Goal: Task Accomplishment & Management: Manage account settings

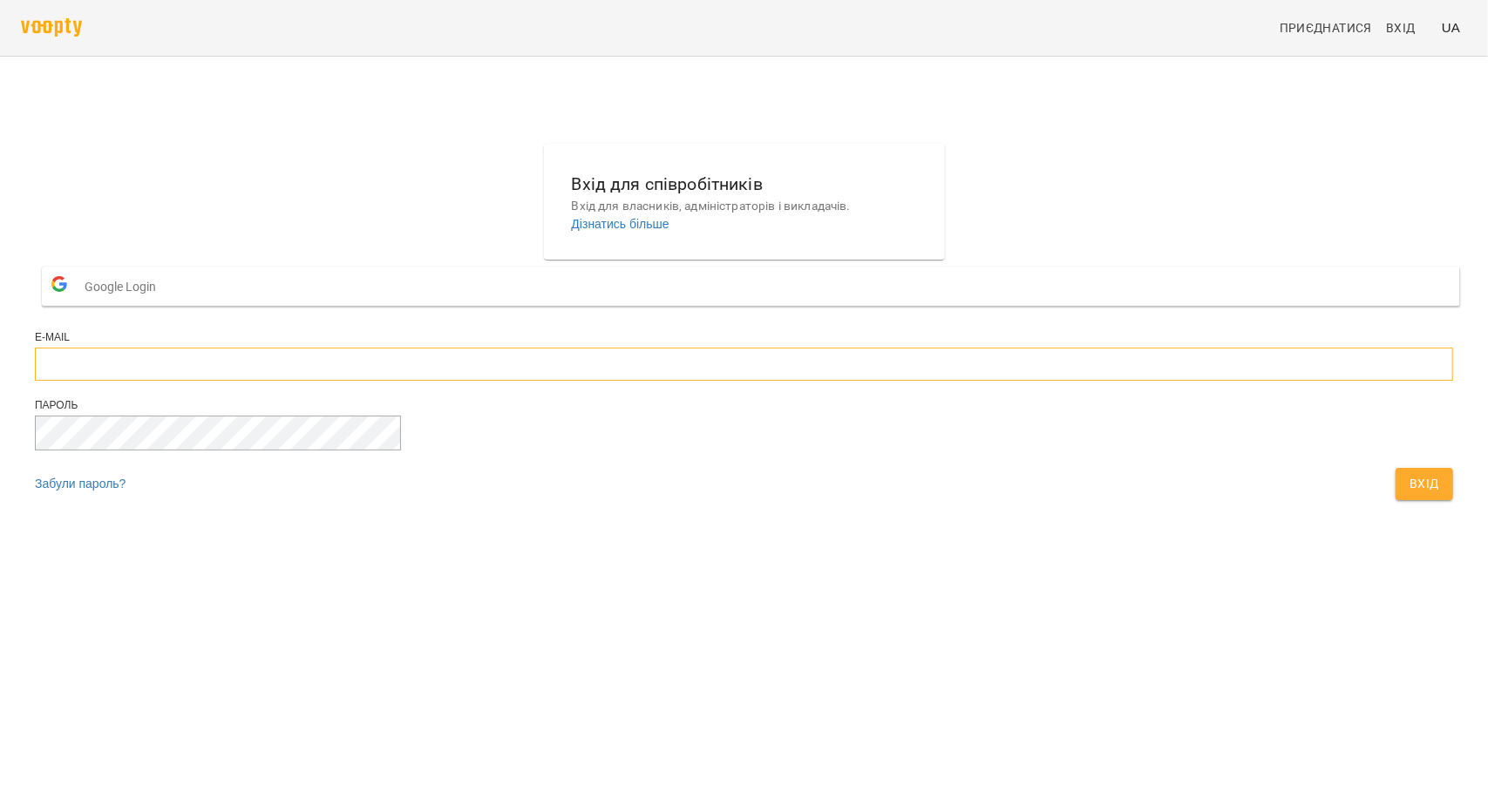
type input "**********"
click at [1410, 494] on span "Вхід" at bounding box center [1424, 484] width 30 height 21
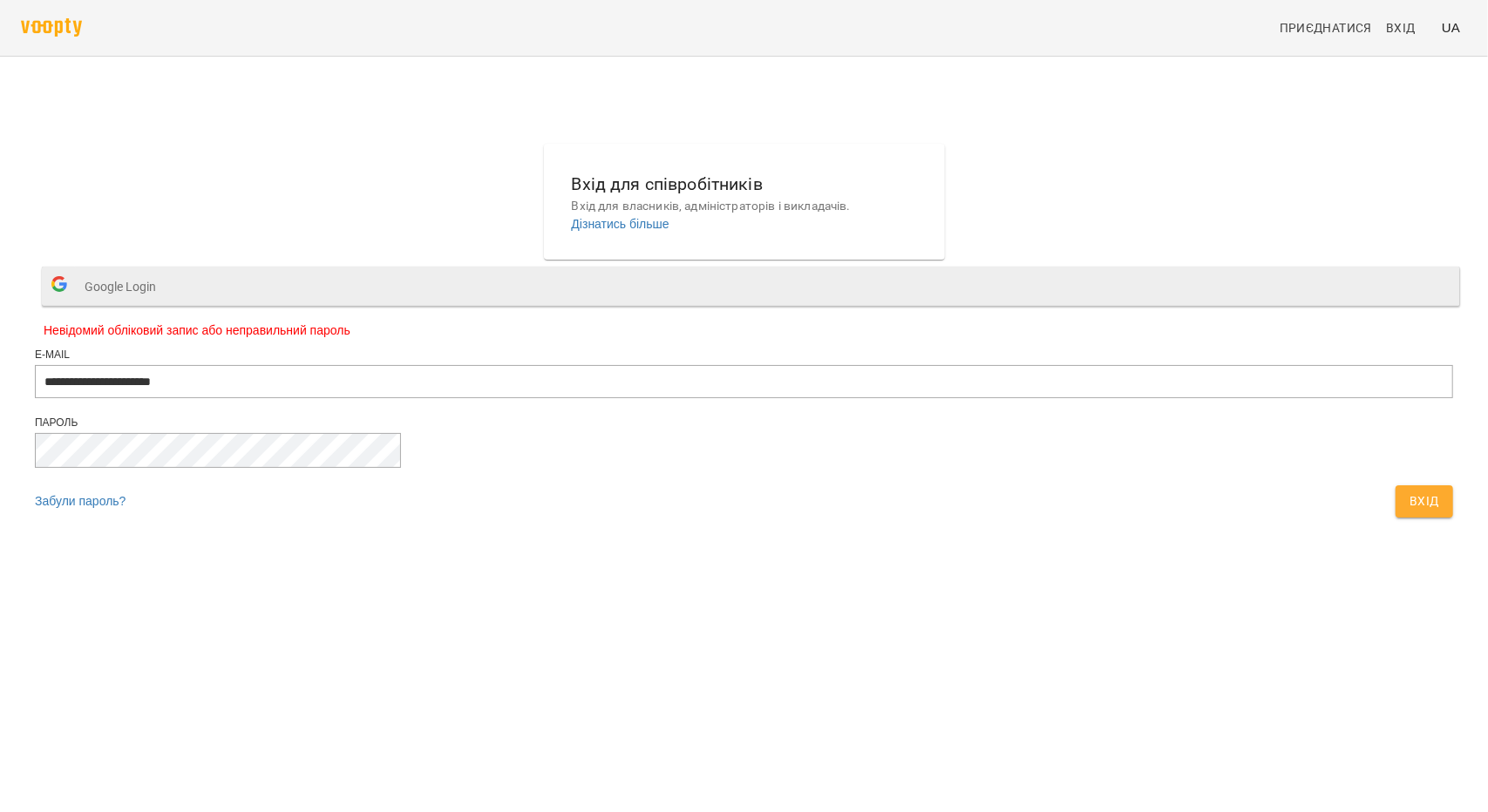
click at [733, 306] on button "Google Login" at bounding box center [750, 286] width 1419 height 40
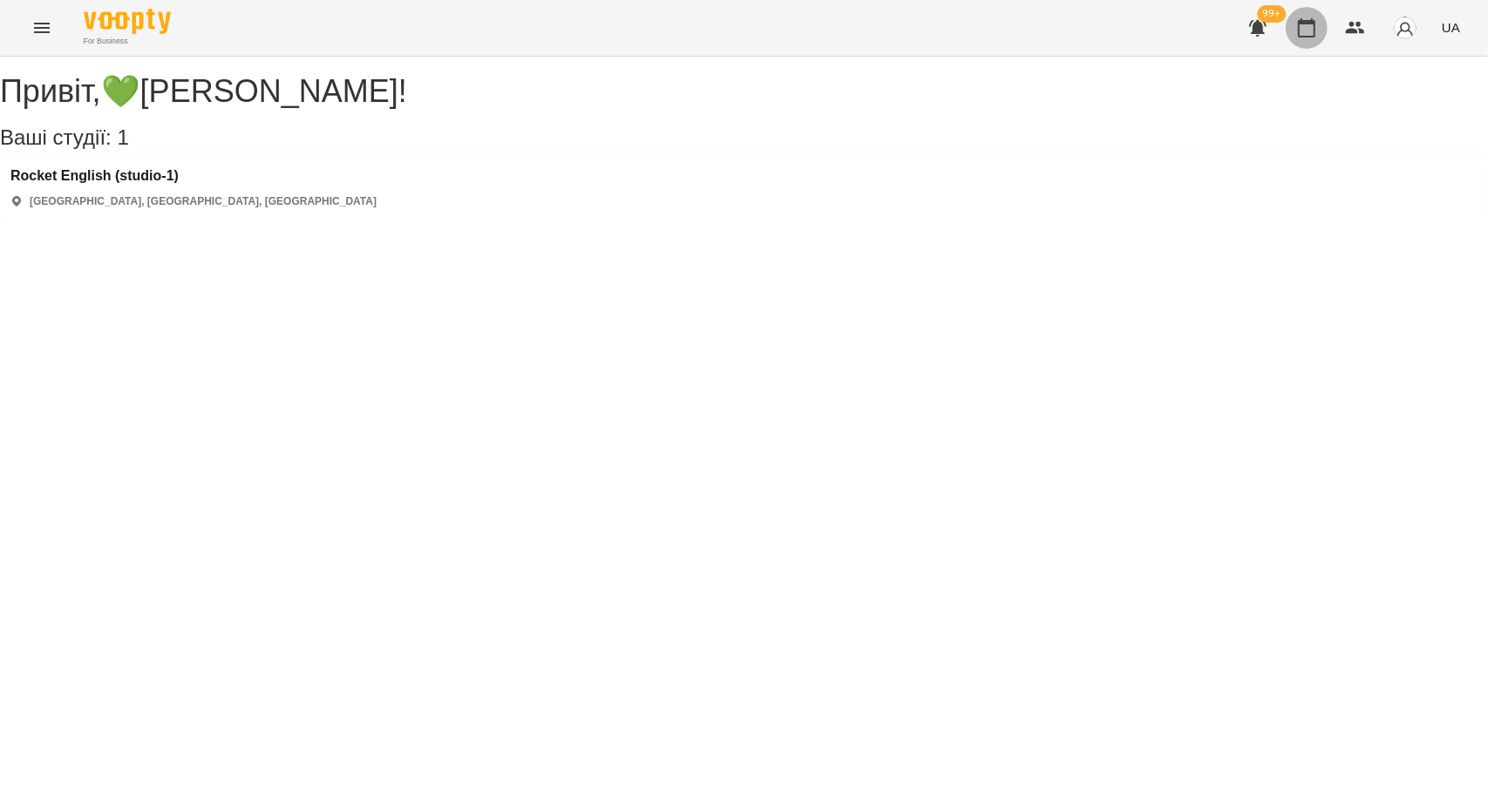
click at [1308, 34] on icon "button" at bounding box center [1306, 28] width 21 height 21
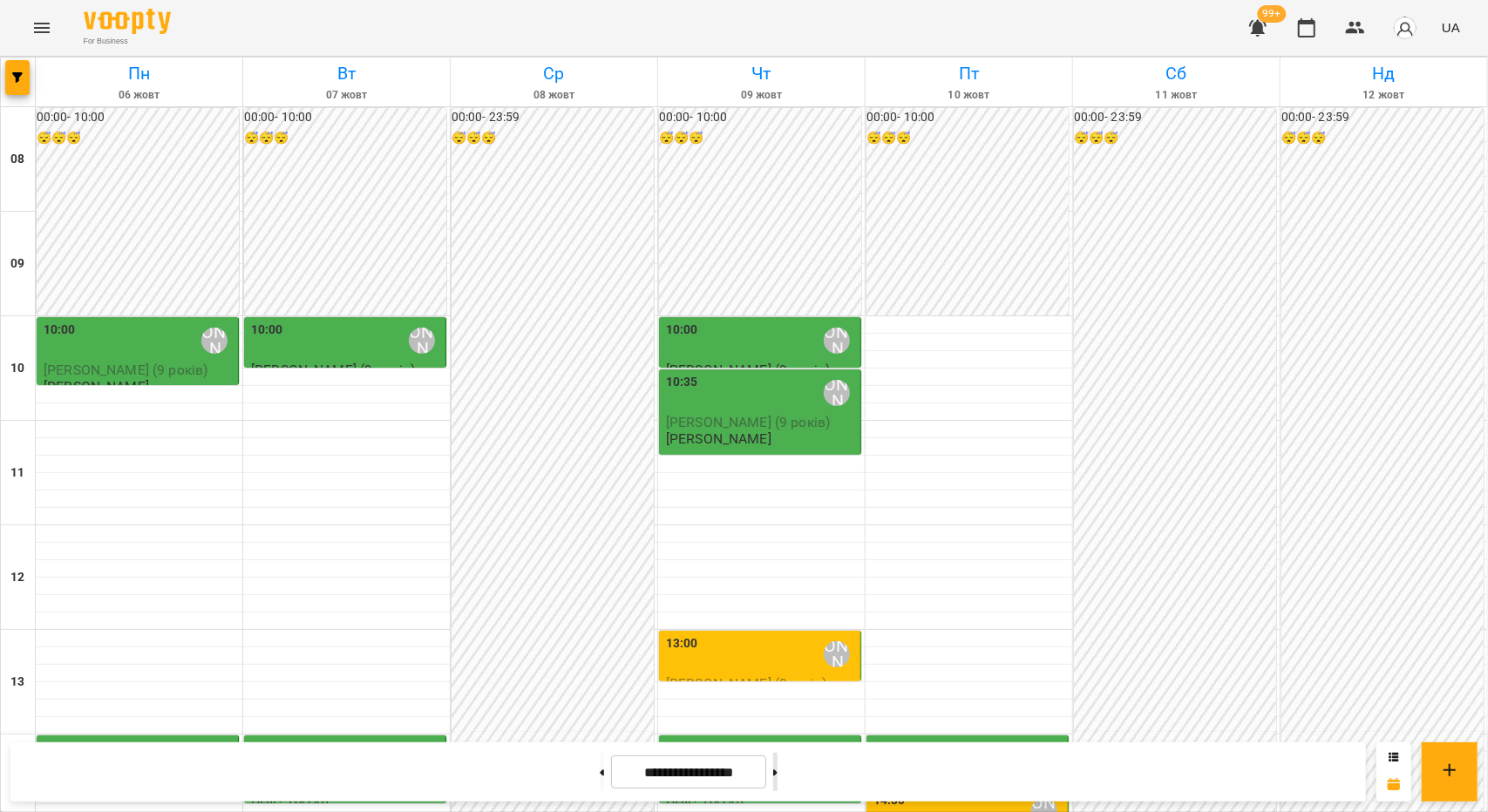
click at [778, 774] on button at bounding box center [775, 772] width 5 height 39
type input "**********"
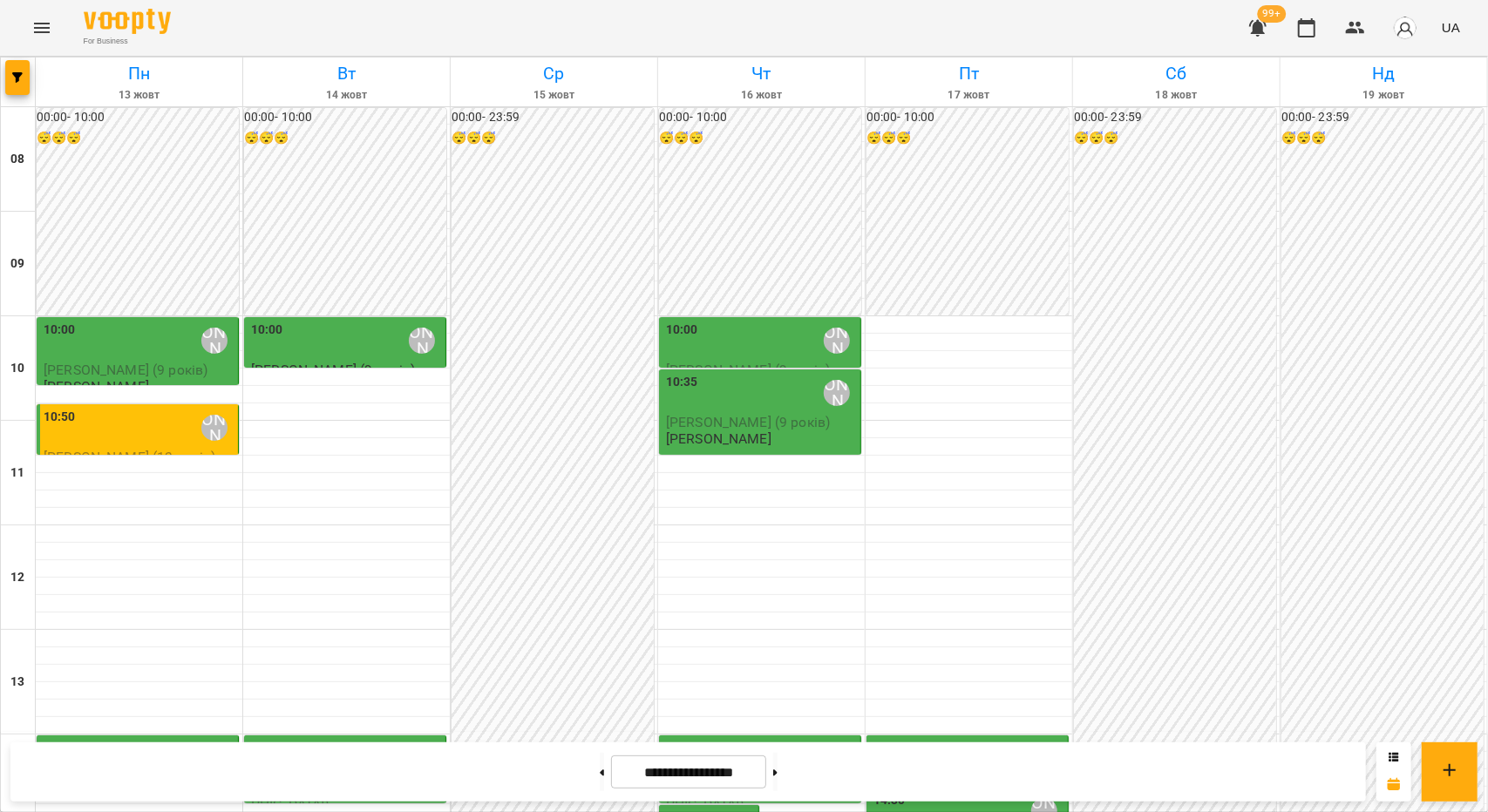
scroll to position [610, 0]
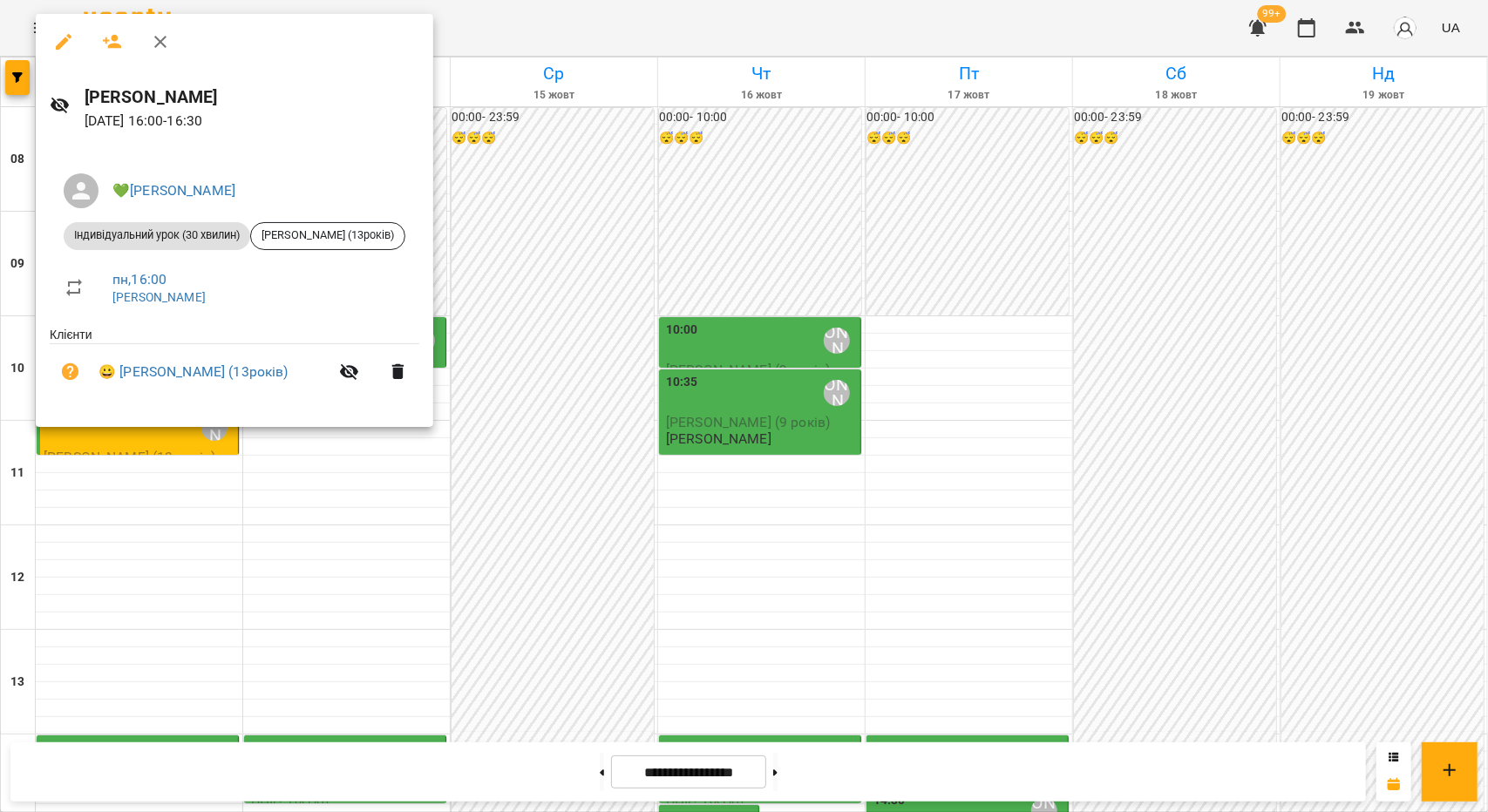
click at [162, 593] on div at bounding box center [744, 406] width 1488 height 812
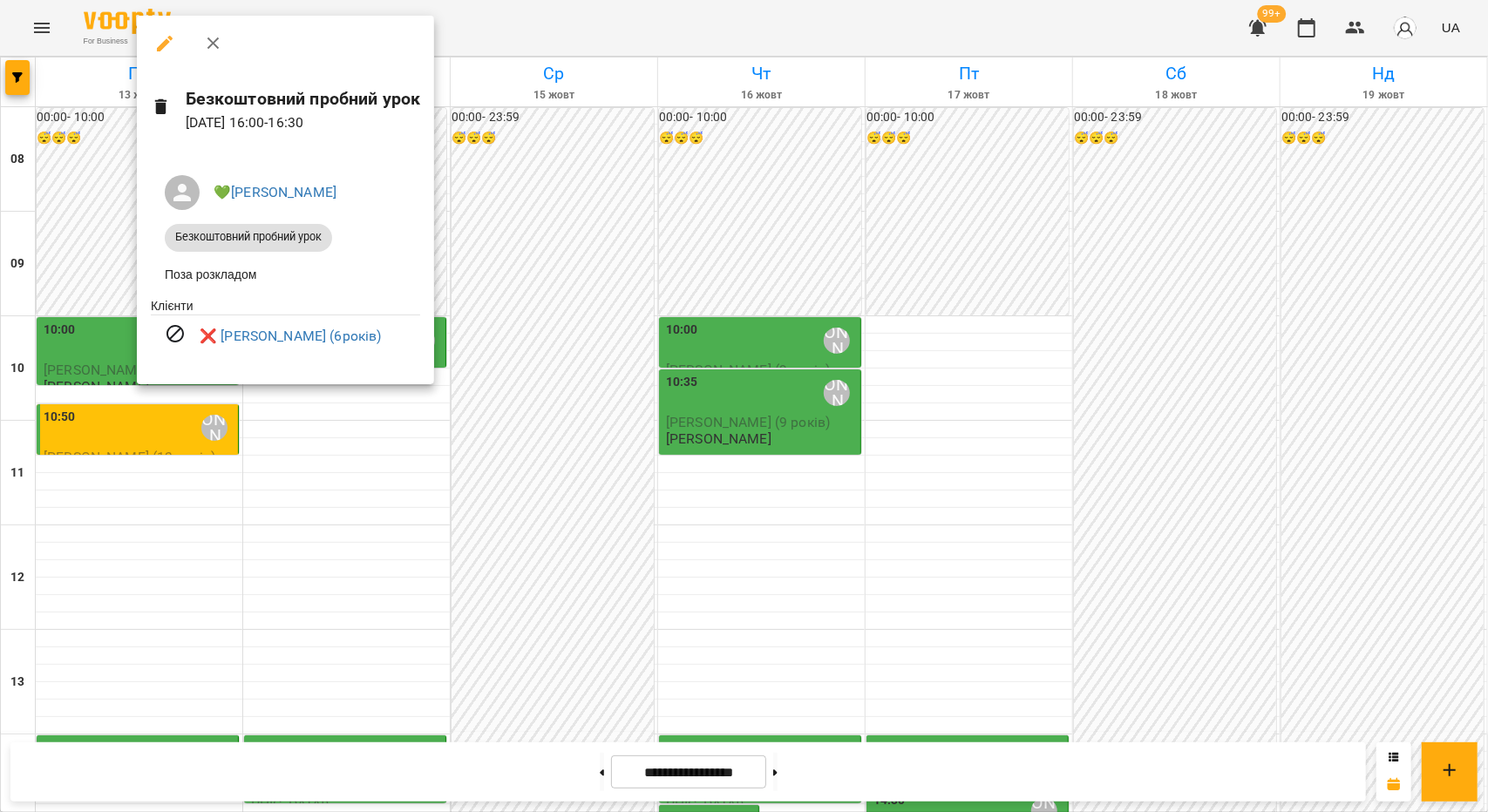
click at [162, 566] on div at bounding box center [744, 406] width 1488 height 812
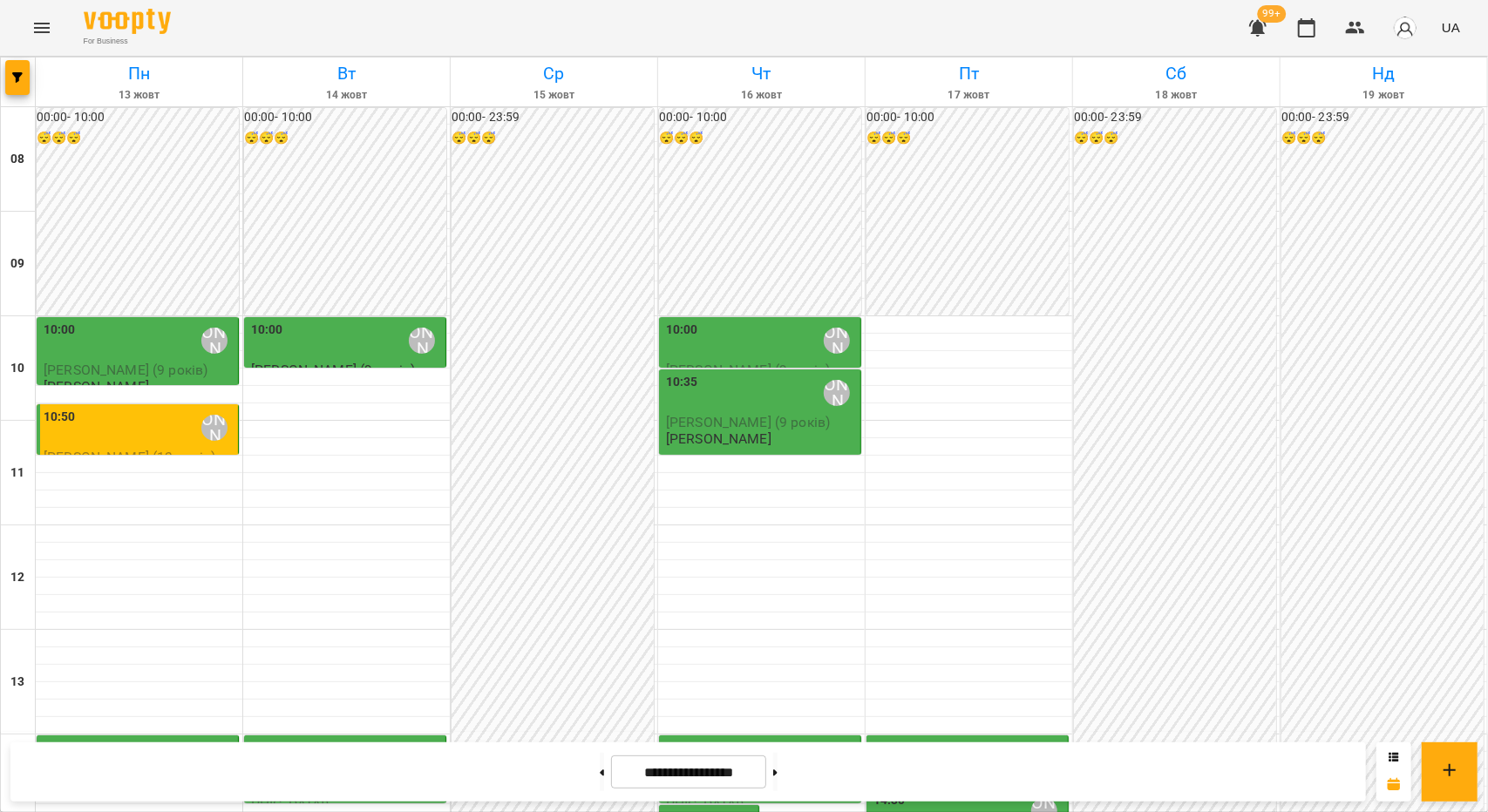
scroll to position [784, 0]
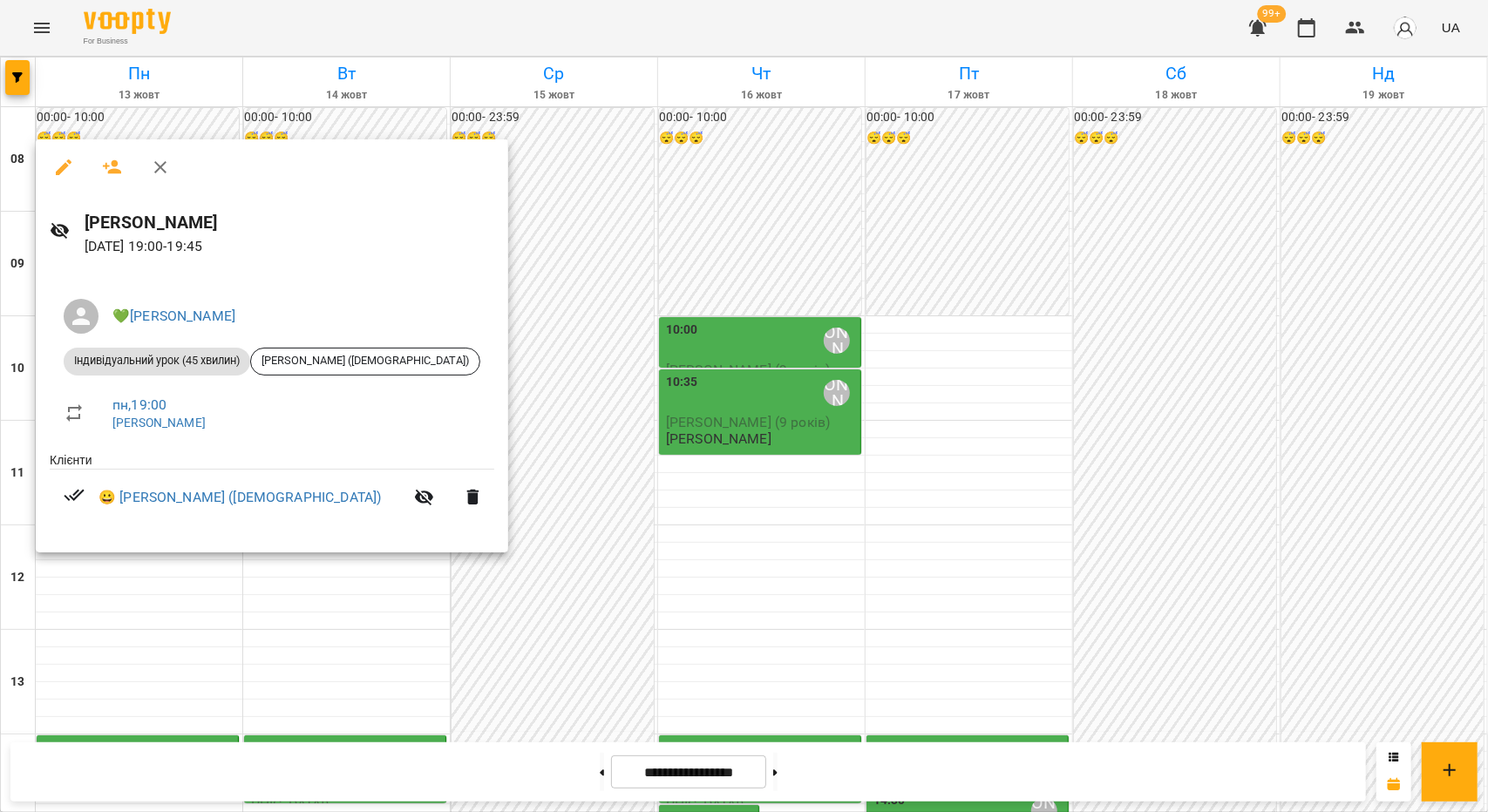
click at [101, 566] on div at bounding box center [744, 406] width 1488 height 812
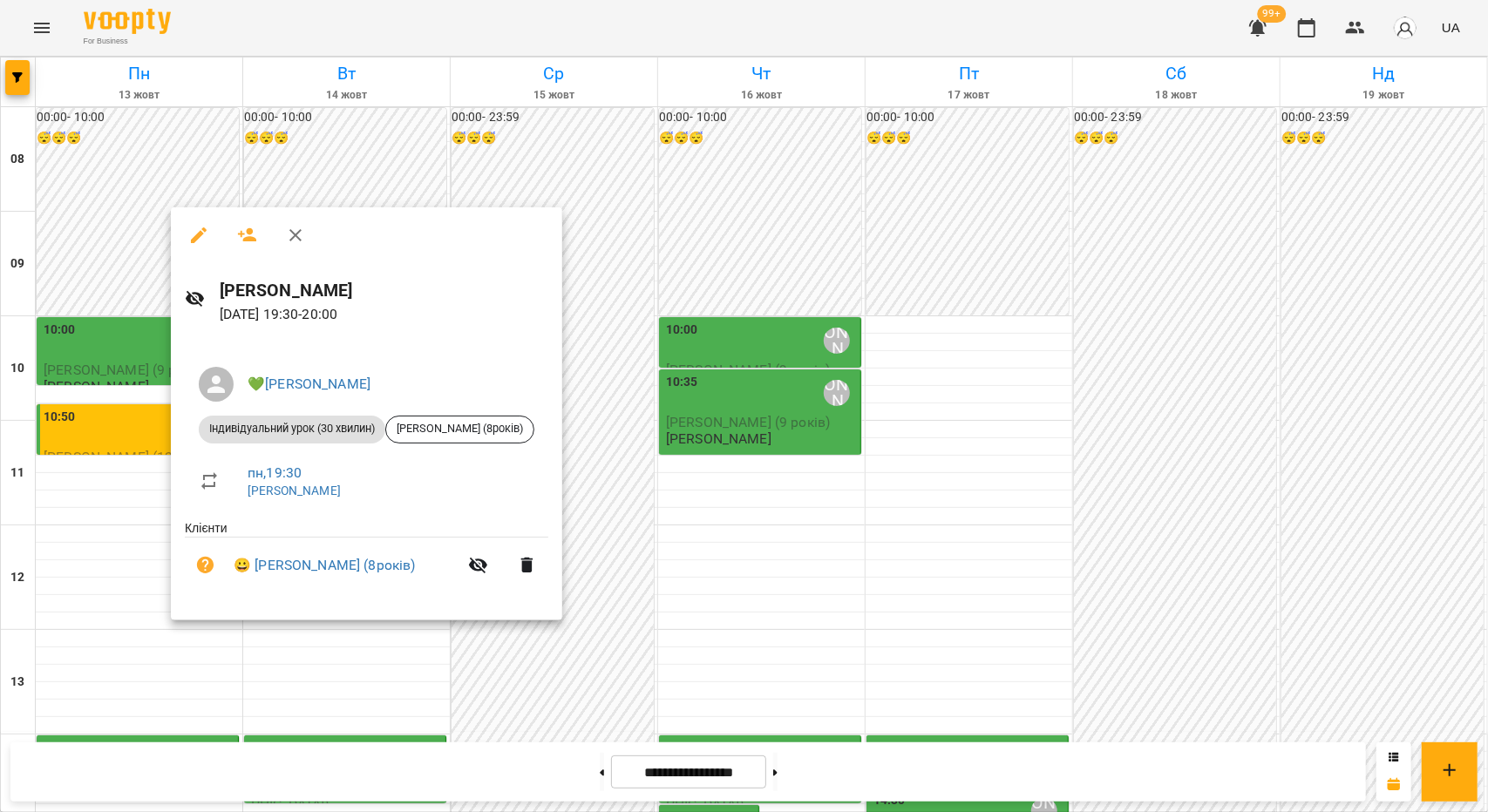
click at [147, 606] on div at bounding box center [744, 406] width 1488 height 812
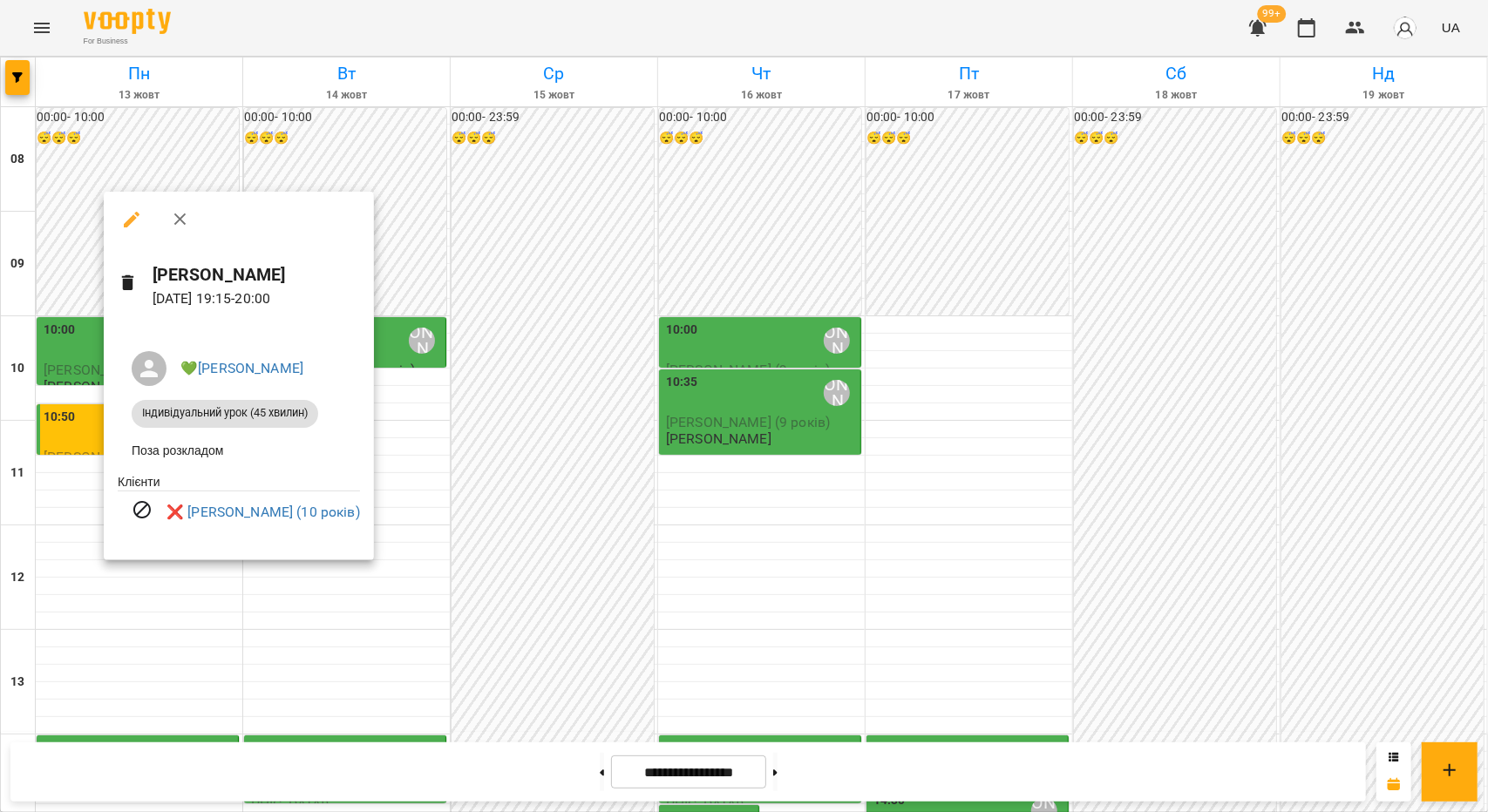
click at [150, 641] on div at bounding box center [744, 406] width 1488 height 812
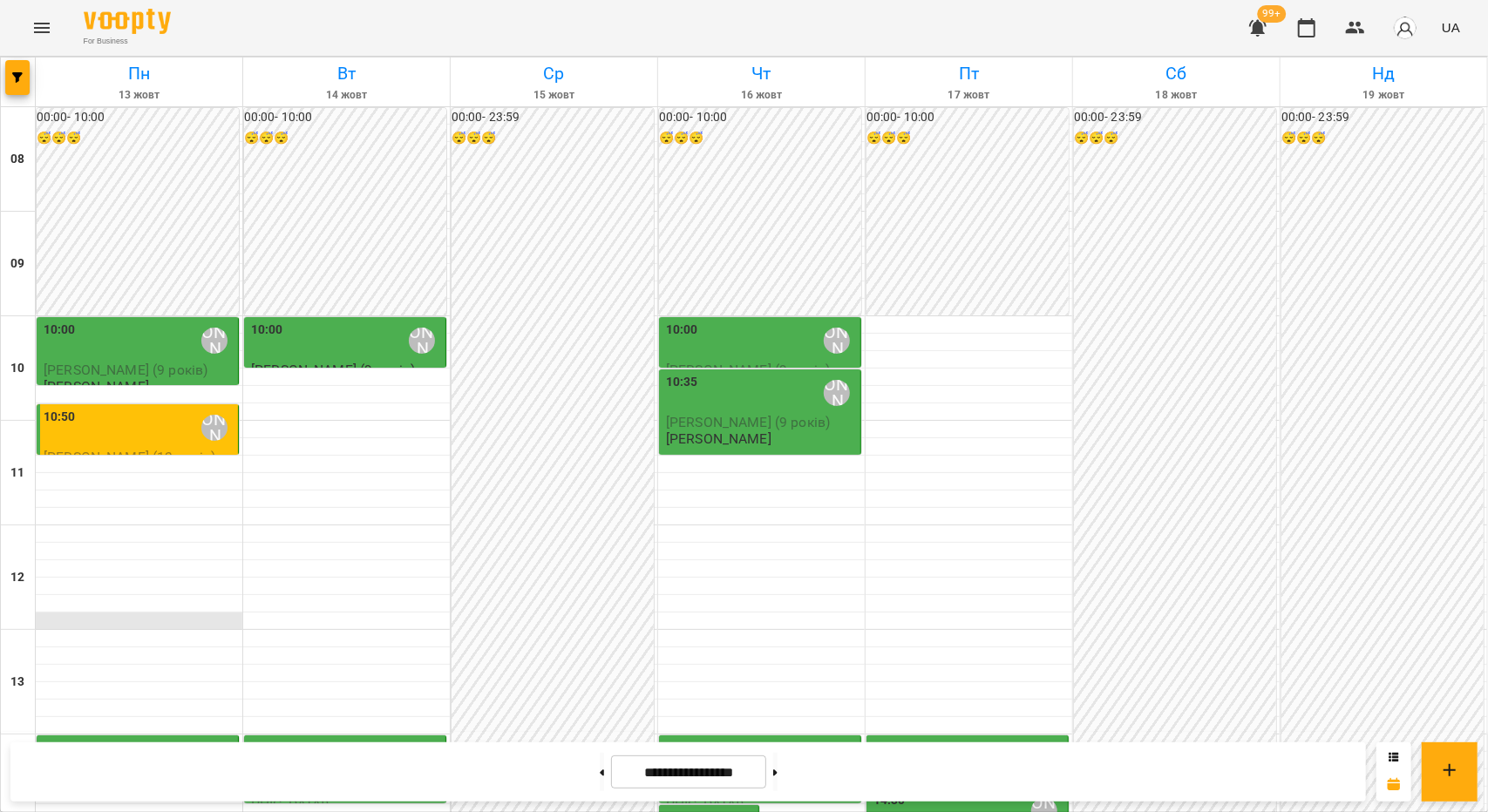
scroll to position [88, 0]
